Goal: Check status: Check status

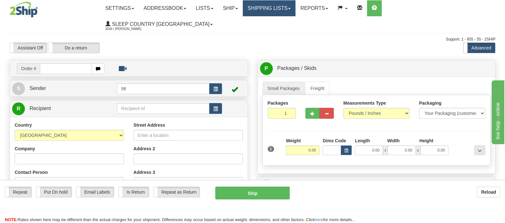
click at [295, 7] on link "Shipping lists" at bounding box center [269, 8] width 53 height 16
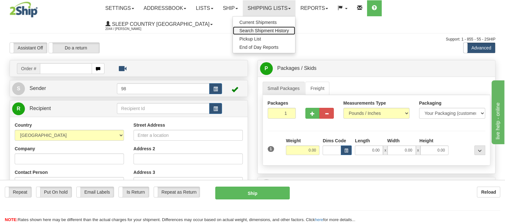
click at [289, 31] on span "Search Shipment History" at bounding box center [264, 30] width 50 height 5
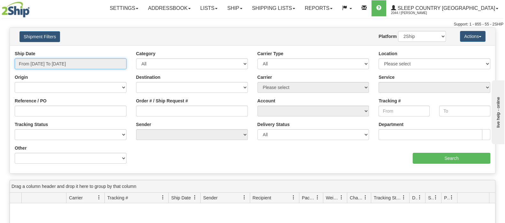
click at [49, 63] on input "From [DATE] To [DATE]" at bounding box center [71, 63] width 112 height 11
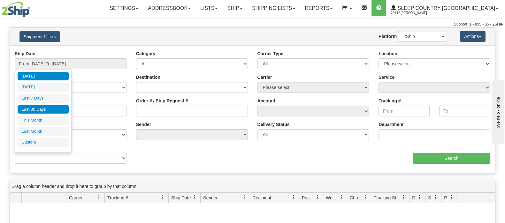
click at [53, 106] on li "Last 30 Days" at bounding box center [43, 109] width 51 height 9
type input "From [DATE] To [DATE]"
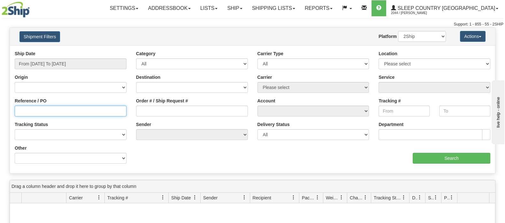
click at [90, 114] on input "Reference / PO" at bounding box center [71, 111] width 112 height 11
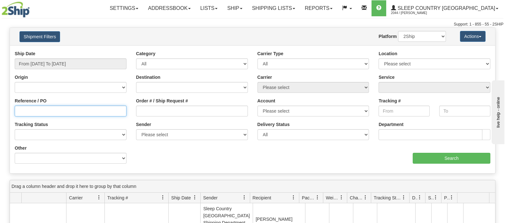
paste input "3010464"
type input "3010464"
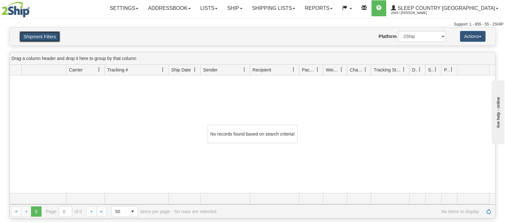
drag, startPoint x: 47, startPoint y: 39, endPoint x: 96, endPoint y: 108, distance: 84.4
click at [47, 39] on button "Shipment Filters" at bounding box center [39, 36] width 41 height 11
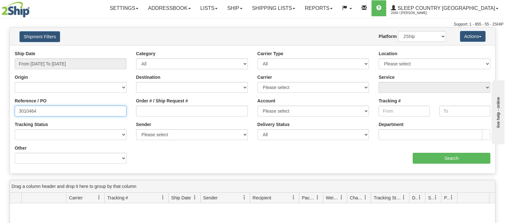
drag, startPoint x: 25, startPoint y: 111, endPoint x: -4, endPoint y: 114, distance: 29.2
click at [0, 114] on html "Upgrade Account Cancel Toggle navigation Settings New Senders" at bounding box center [252, 111] width 505 height 223
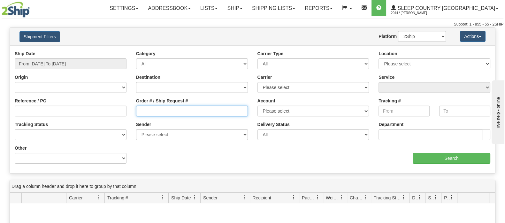
click at [150, 111] on input "Order # / Ship Request #" at bounding box center [192, 111] width 112 height 11
click at [89, 113] on input "Reference / PO" at bounding box center [71, 111] width 112 height 11
click at [91, 114] on input "Reference / PO" at bounding box center [71, 111] width 112 height 11
paste input "3010464"
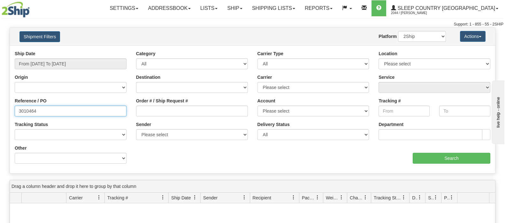
type input "3010464"
drag, startPoint x: 408, startPoint y: 37, endPoint x: 408, endPoint y: 41, distance: 3.9
click at [408, 37] on select "2Ship Imported" at bounding box center [422, 36] width 48 height 11
select select "1"
click at [398, 31] on select "2Ship Imported" at bounding box center [422, 36] width 48 height 11
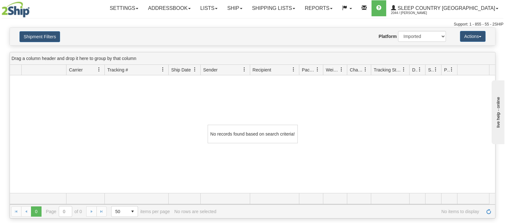
click at [51, 29] on div "Shipment Filters Website Agent Nothing selected Client User Platform 2Ship Impo…" at bounding box center [252, 37] width 485 height 18
click at [47, 35] on button "Shipment Filters" at bounding box center [39, 36] width 41 height 11
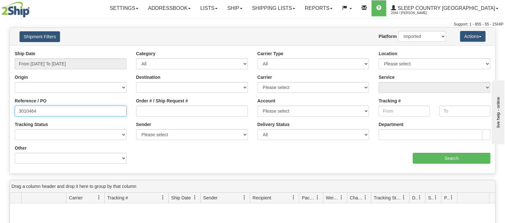
click at [51, 113] on input "3010464" at bounding box center [71, 111] width 112 height 11
click at [18, 110] on input "3010464" at bounding box center [71, 111] width 112 height 11
drag, startPoint x: 28, startPoint y: 108, endPoint x: -13, endPoint y: 105, distance: 40.6
click at [0, 105] on html "Upgrade Account Cancel Toggle navigation Settings New Senders" at bounding box center [252, 111] width 505 height 223
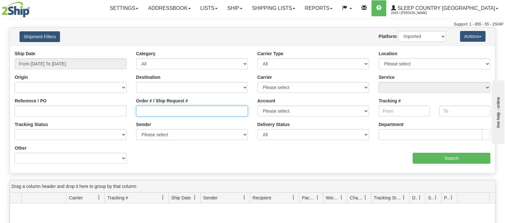
drag, startPoint x: 162, startPoint y: 112, endPoint x: 171, endPoint y: 116, distance: 10.0
click at [162, 112] on input "Order # / Ship Request #" at bounding box center [192, 111] width 112 height 11
paste input "3010464"
type input "3010464"
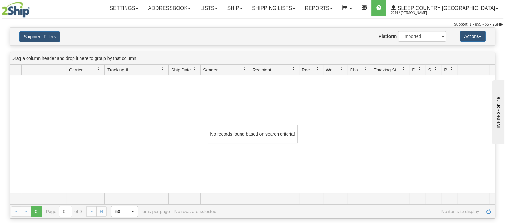
click at [51, 43] on div "Shipment Filters Website Agent Nothing selected Client User Platform 2Ship Impo…" at bounding box center [252, 37] width 485 height 18
click at [51, 39] on button "Shipment Filters" at bounding box center [39, 36] width 41 height 11
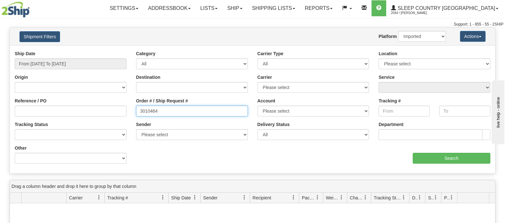
drag, startPoint x: 164, startPoint y: 110, endPoint x: 80, endPoint y: 111, distance: 84.0
click at [93, 50] on div "Reference / PO Order # / Ship Request # 3010464 Account Please select [GEOGRAPH…" at bounding box center [252, 50] width 485 height 0
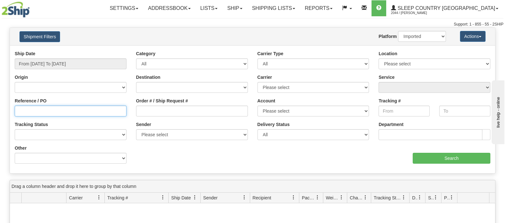
click at [68, 107] on input "Reference / PO" at bounding box center [71, 111] width 112 height 11
